Goal: Task Accomplishment & Management: Use online tool/utility

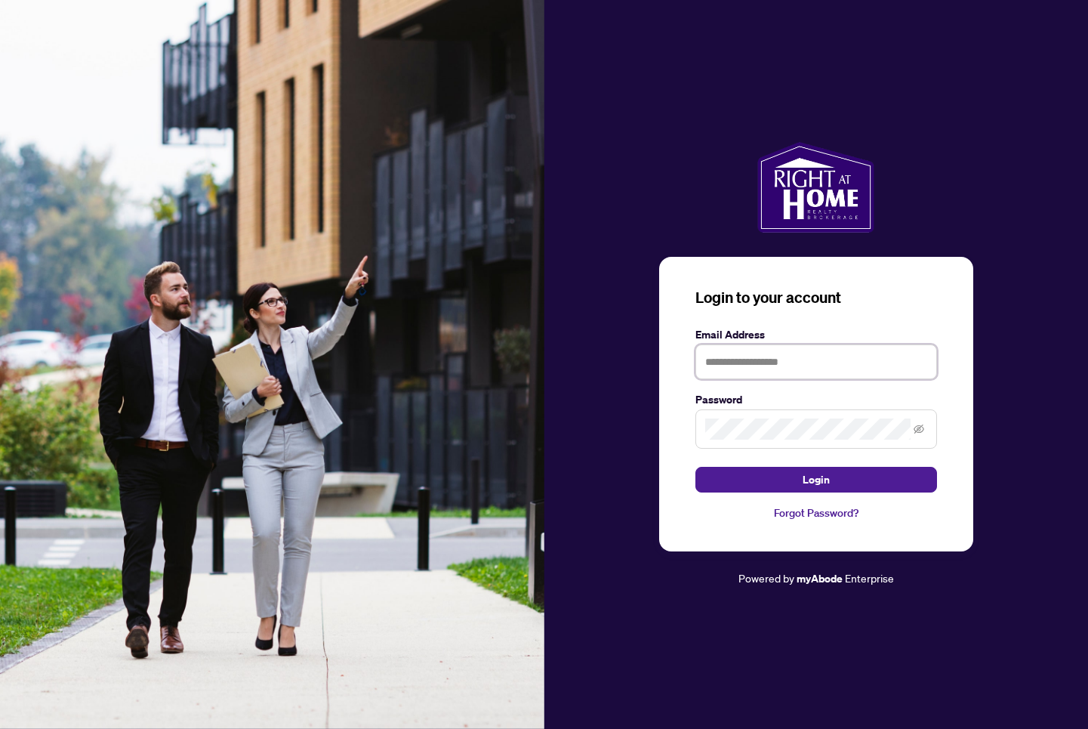
type input "**********"
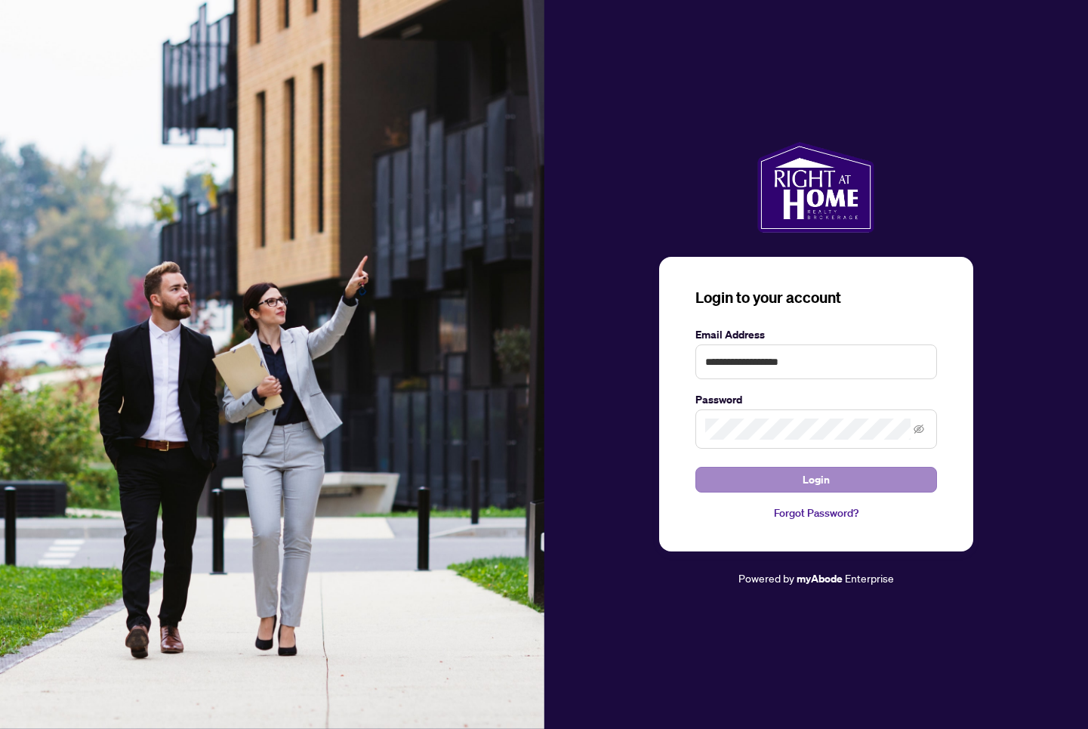
click at [803, 480] on span "Login" at bounding box center [816, 479] width 27 height 24
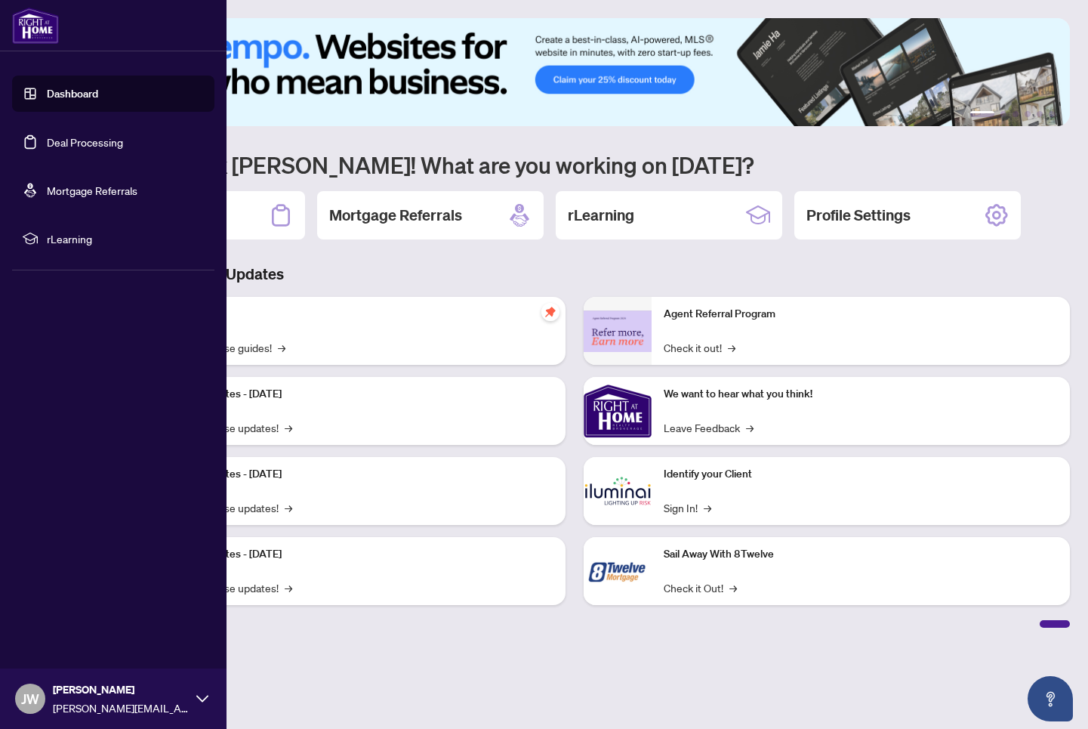
click at [56, 140] on link "Deal Processing" at bounding box center [85, 142] width 76 height 14
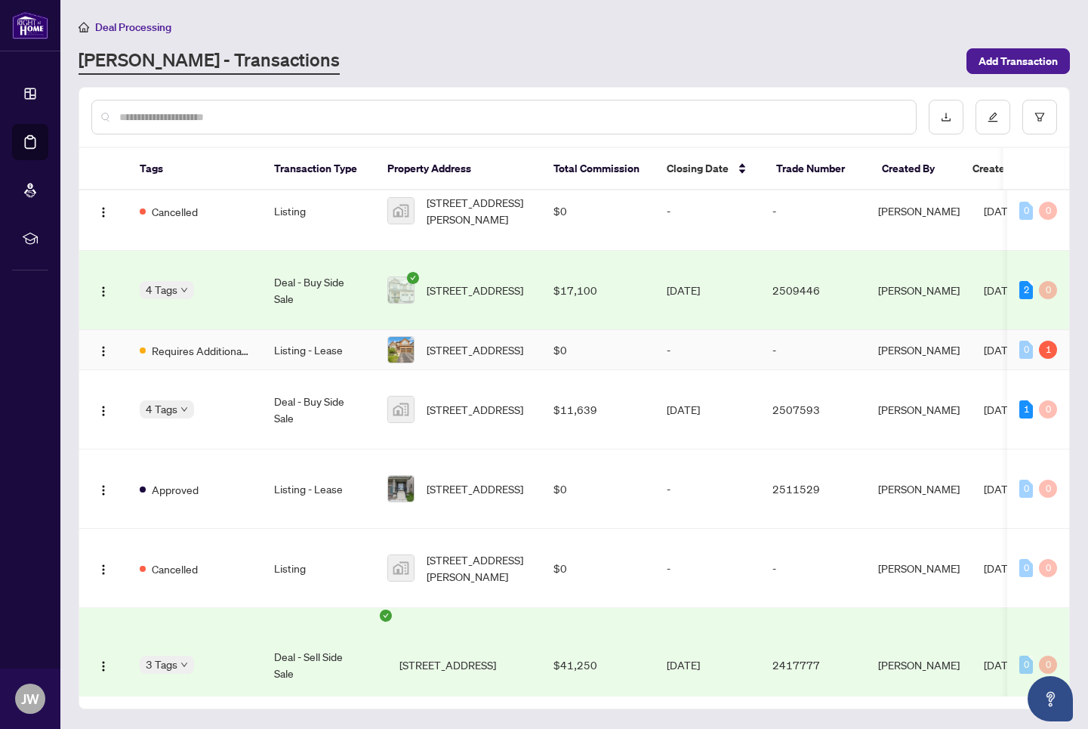
scroll to position [315, 0]
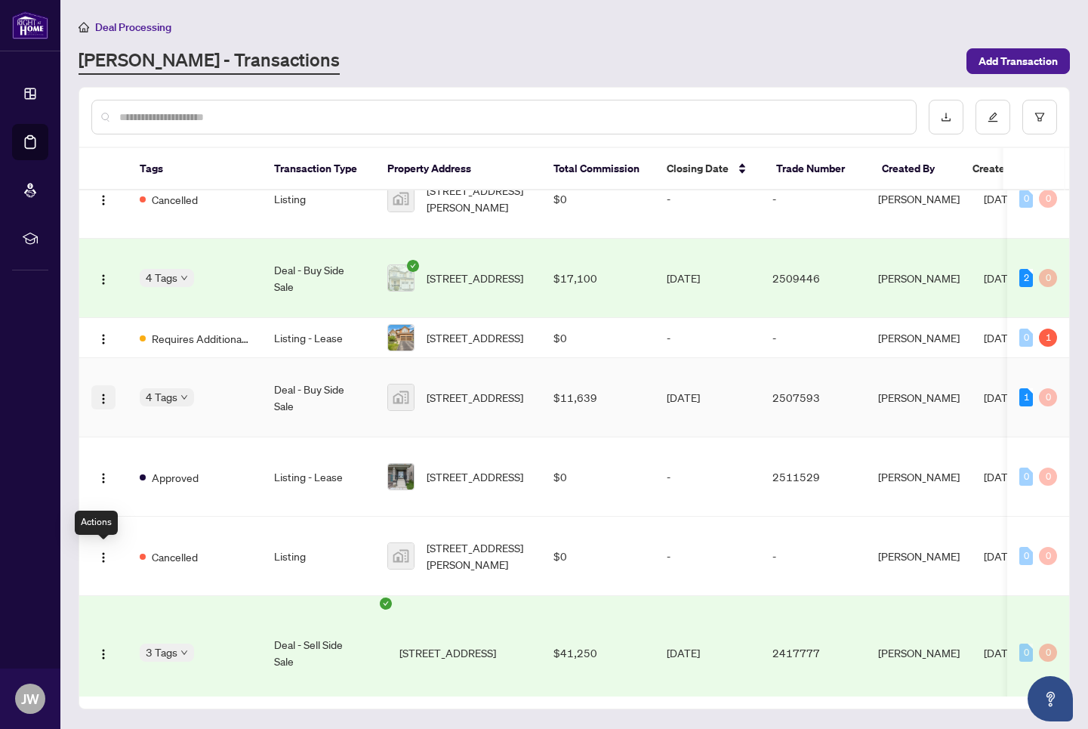
click at [102, 405] on img "button" at bounding box center [103, 399] width 12 height 12
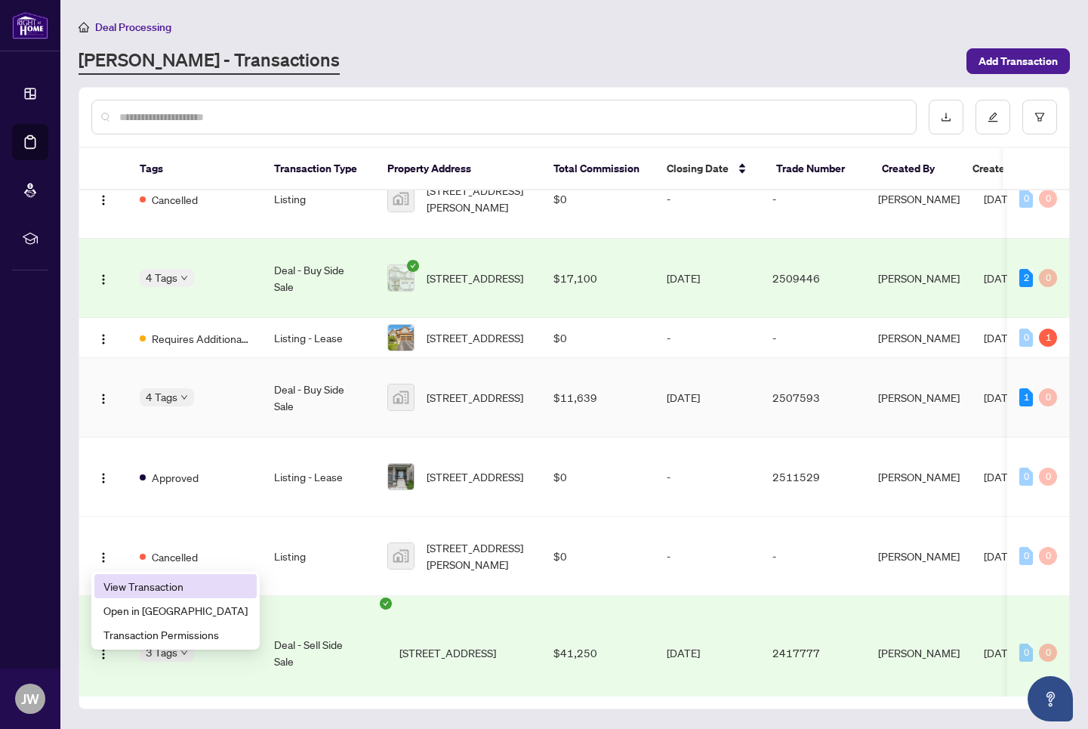
click at [137, 589] on span "View Transaction" at bounding box center [175, 586] width 144 height 17
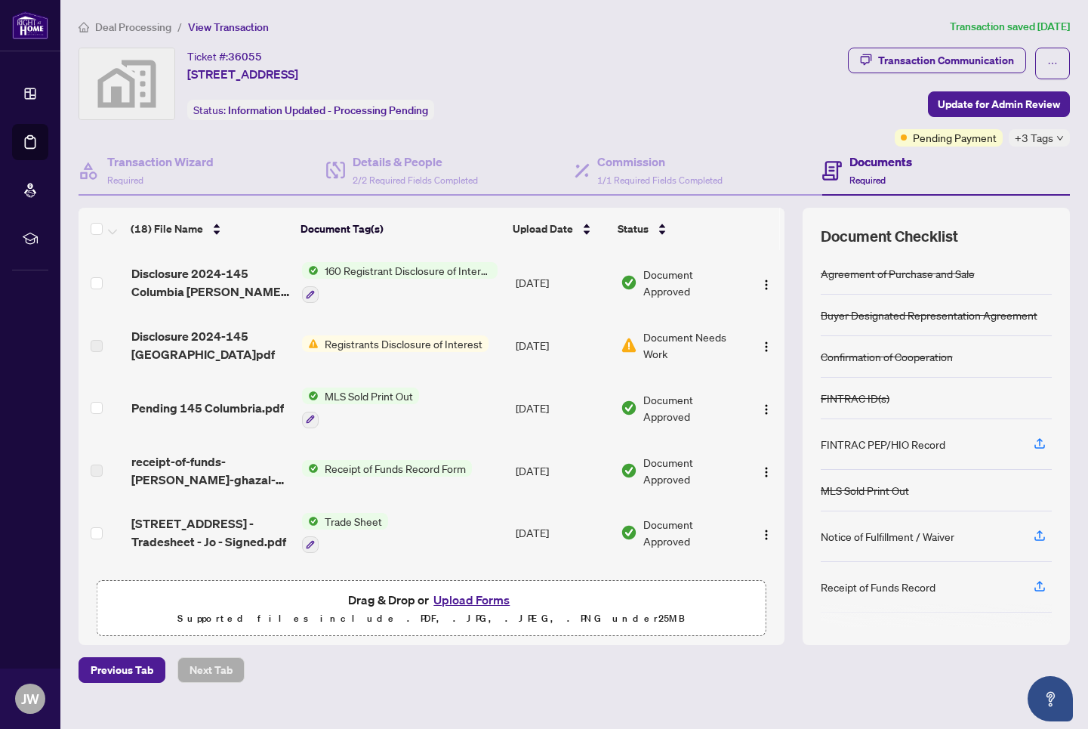
scroll to position [3, 0]
click at [996, 62] on div "Transaction Communication" at bounding box center [946, 60] width 136 height 24
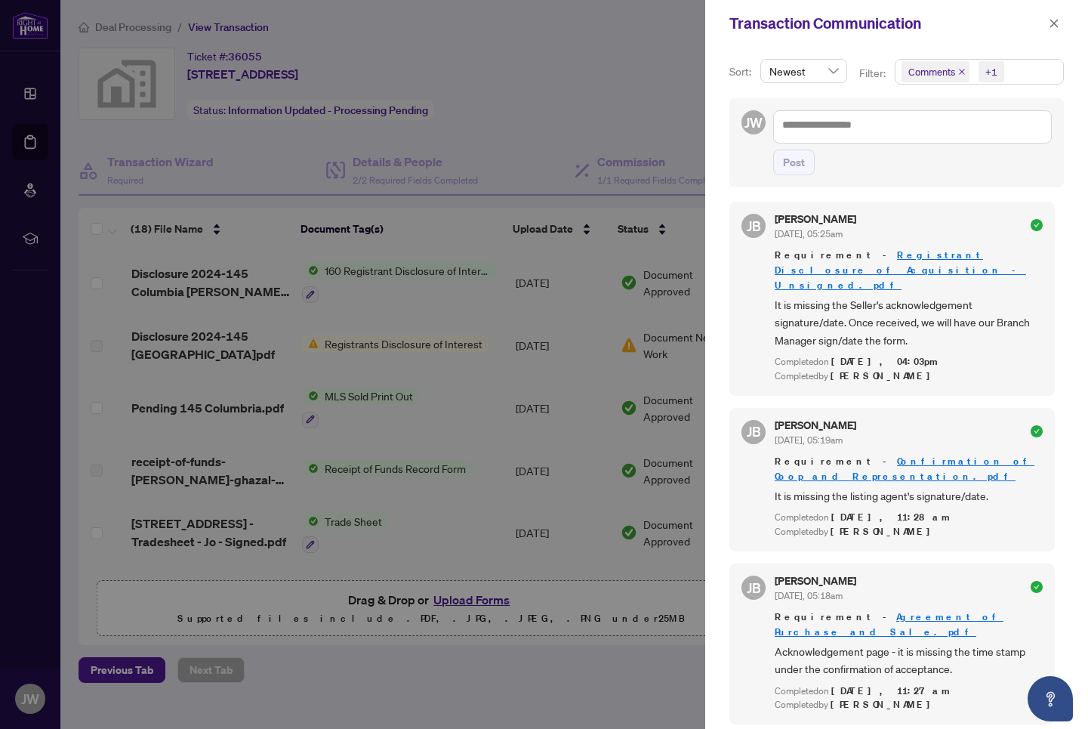
scroll to position [3086, 0]
click at [1056, 23] on icon "close" at bounding box center [1054, 23] width 11 height 11
